Goal: Task Accomplishment & Management: Use online tool/utility

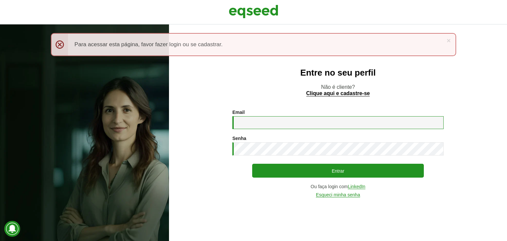
click at [293, 118] on input "Email *" at bounding box center [338, 122] width 211 height 13
type input "**********"
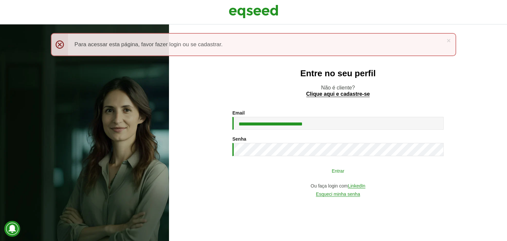
click at [314, 168] on button "Entrar" at bounding box center [338, 171] width 172 height 13
